Goal: Information Seeking & Learning: Check status

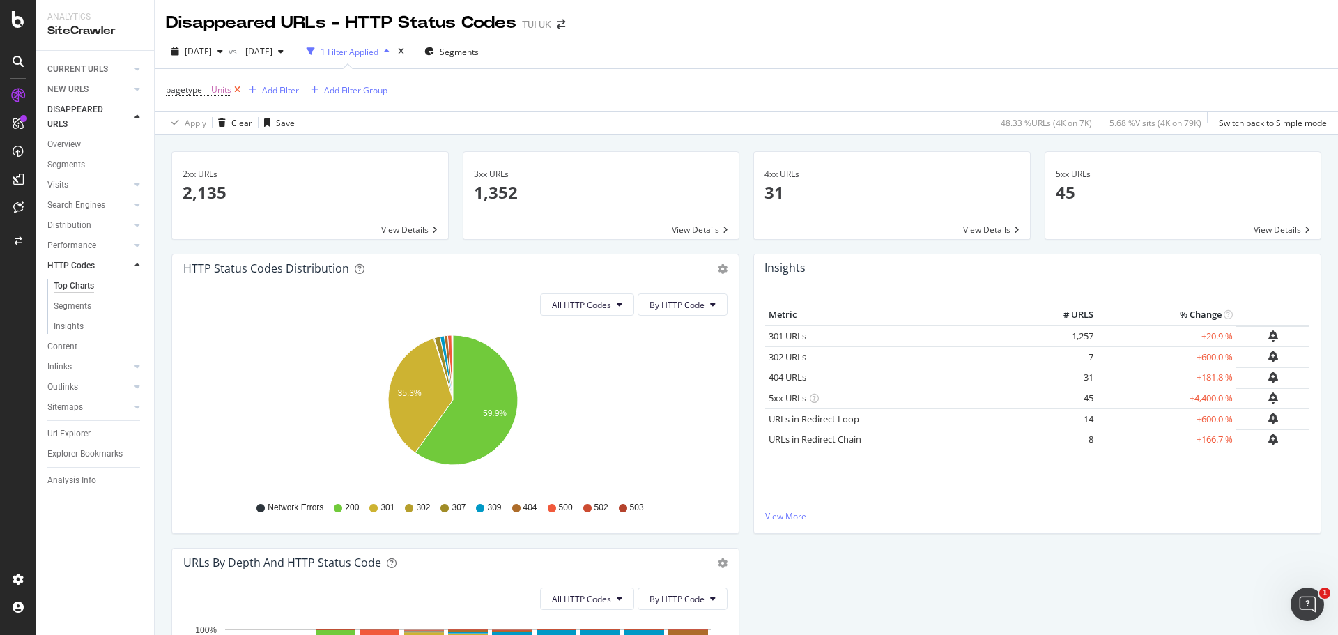
click at [238, 89] on icon at bounding box center [237, 90] width 12 height 14
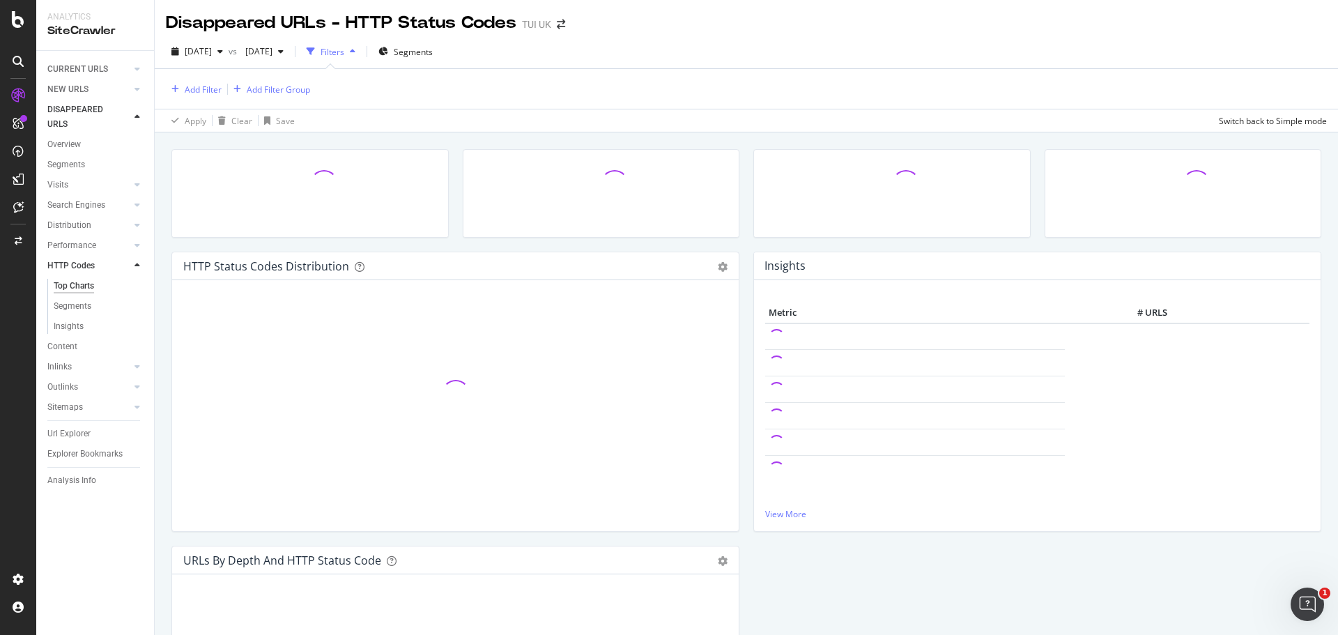
click at [344, 54] on div "Filters" at bounding box center [333, 52] width 24 height 12
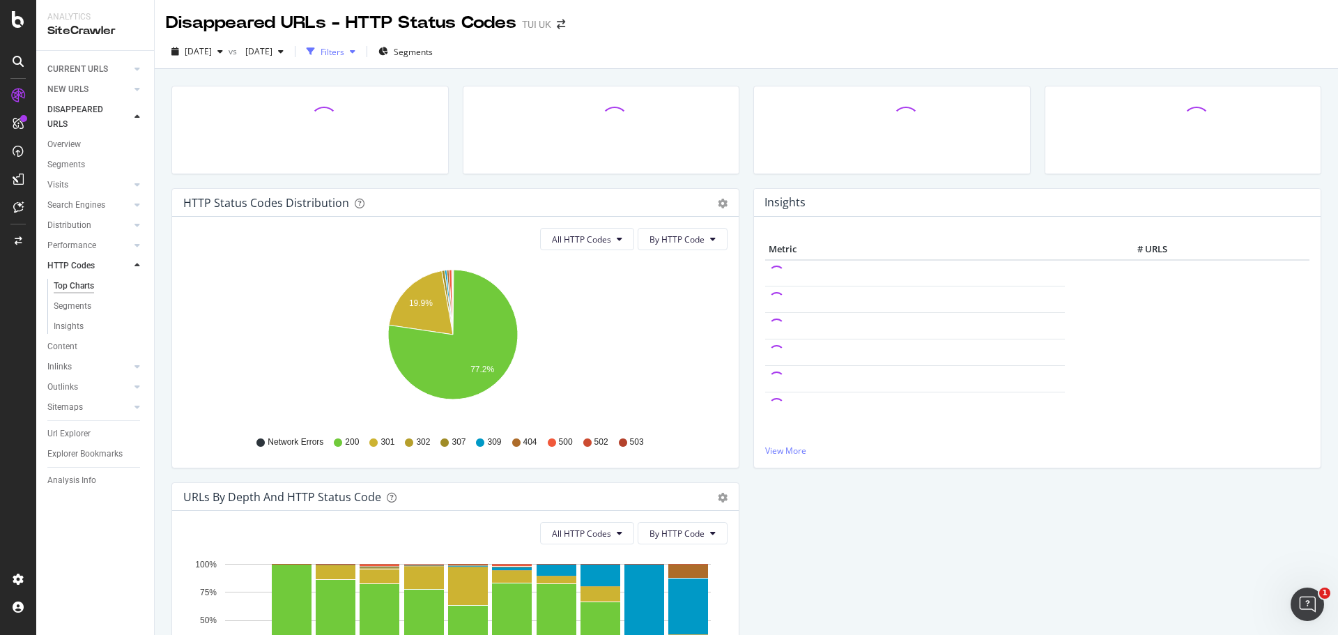
click at [344, 54] on div "Filters" at bounding box center [333, 52] width 24 height 12
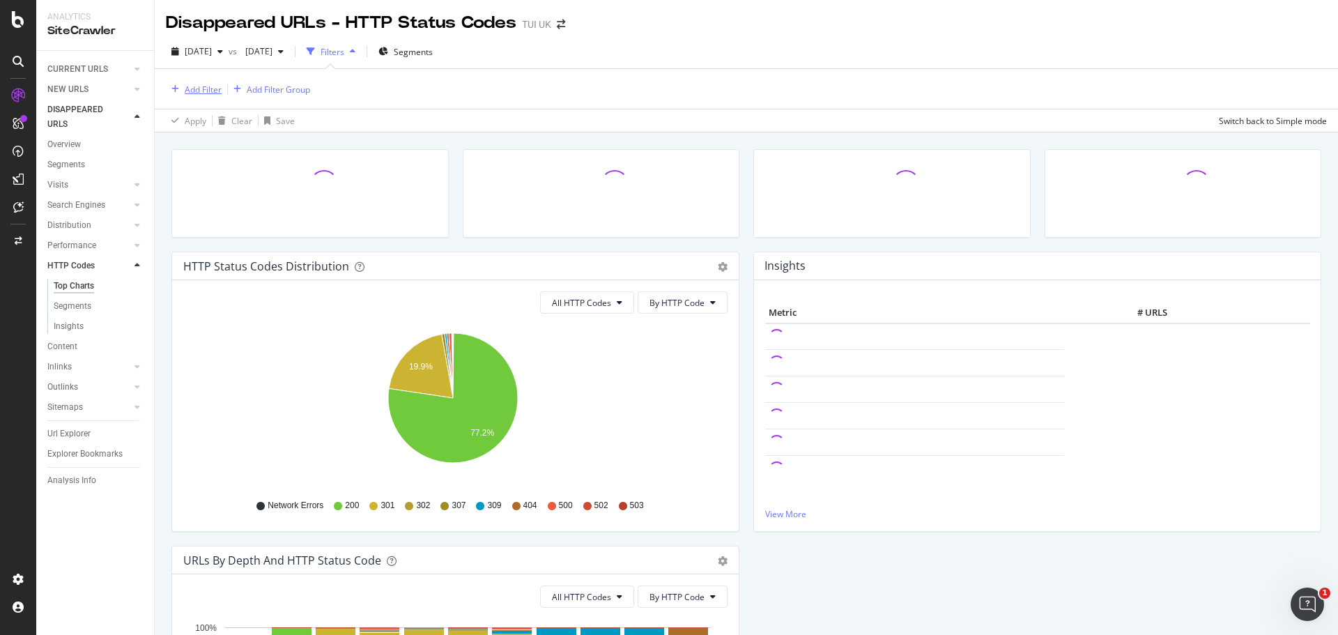
click at [189, 91] on div "Add Filter" at bounding box center [203, 90] width 37 height 12
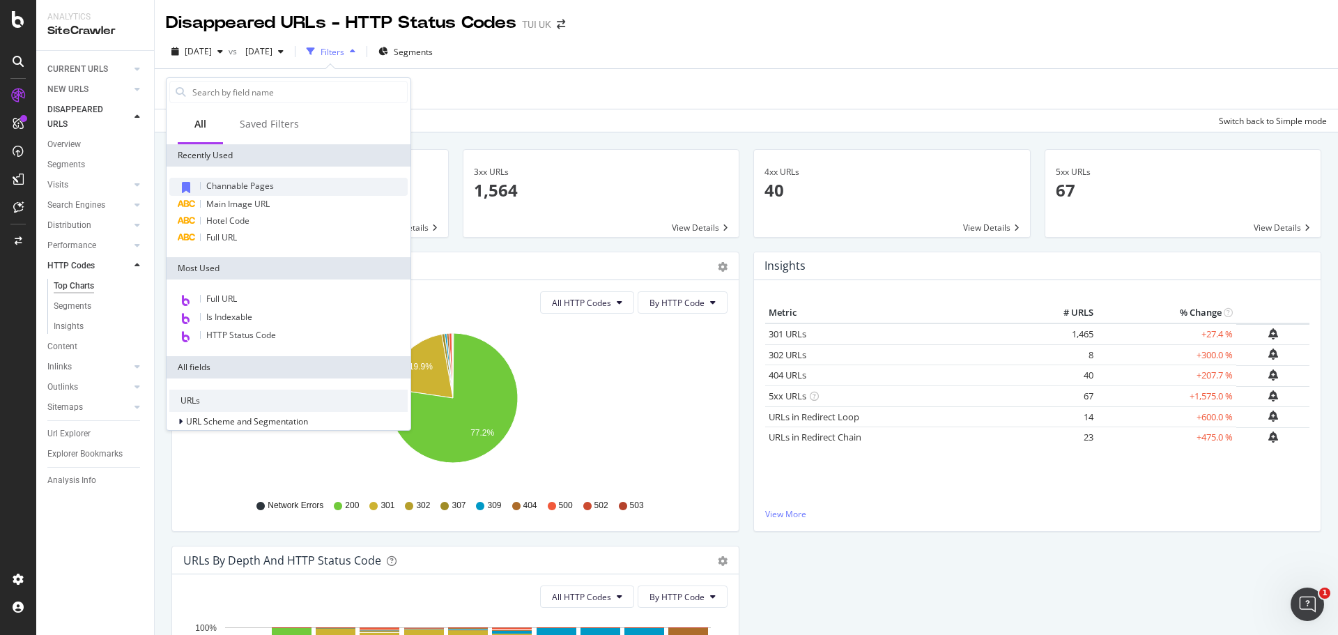
click at [226, 183] on span "Channable Pages" at bounding box center [240, 186] width 68 height 12
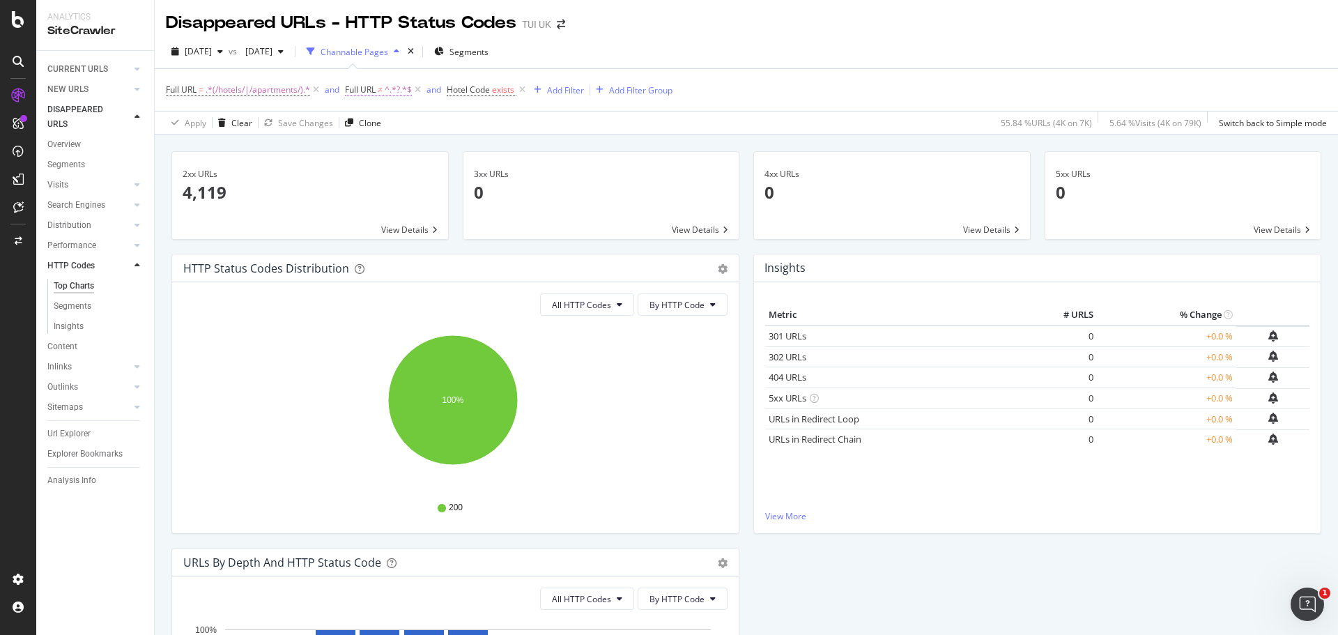
click at [383, 91] on span "≠" at bounding box center [380, 90] width 5 height 12
click at [829, 39] on div "[DATE] vs [DATE] Channable Pages Segments Full URL = .*(/hotels/|/apartments/).…" at bounding box center [746, 85] width 1183 height 100
